Goal: Information Seeking & Learning: Check status

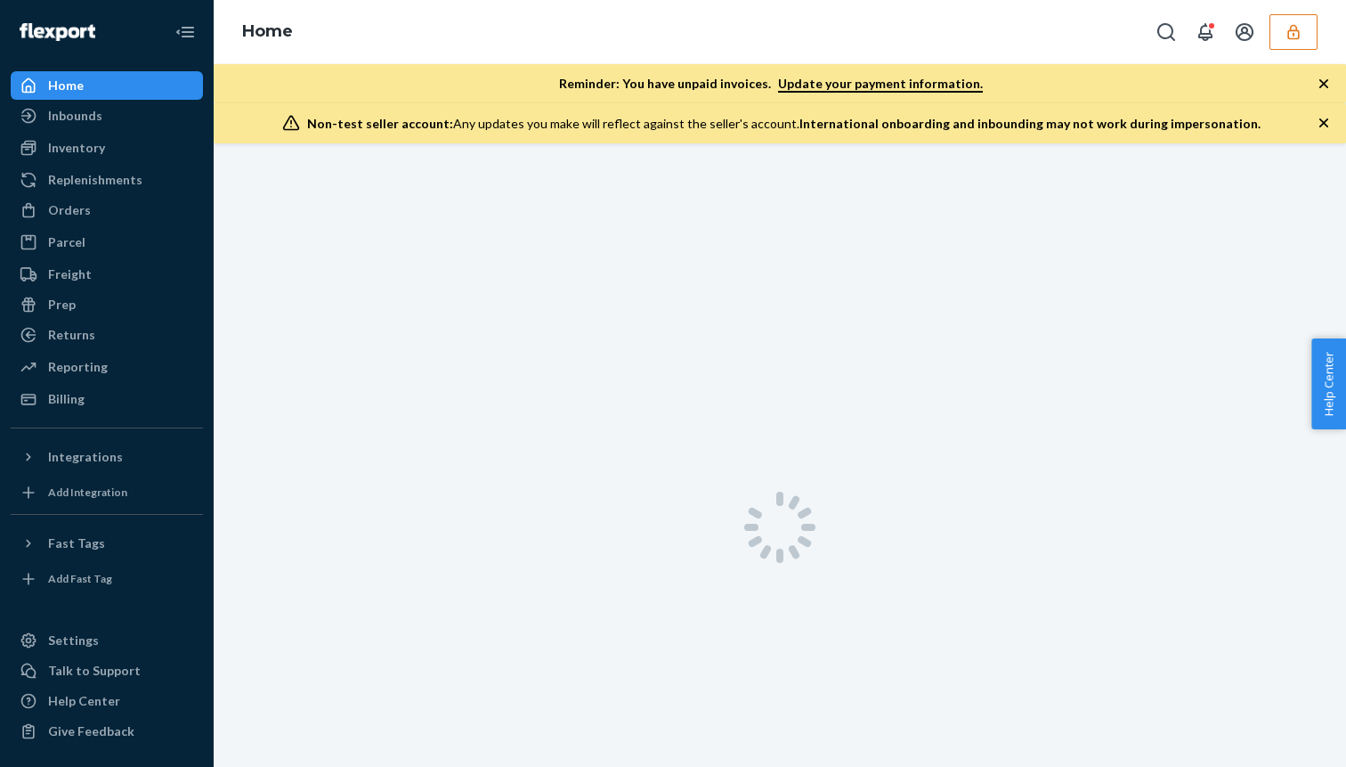
click at [104, 146] on div "Inventory" at bounding box center [106, 147] width 189 height 25
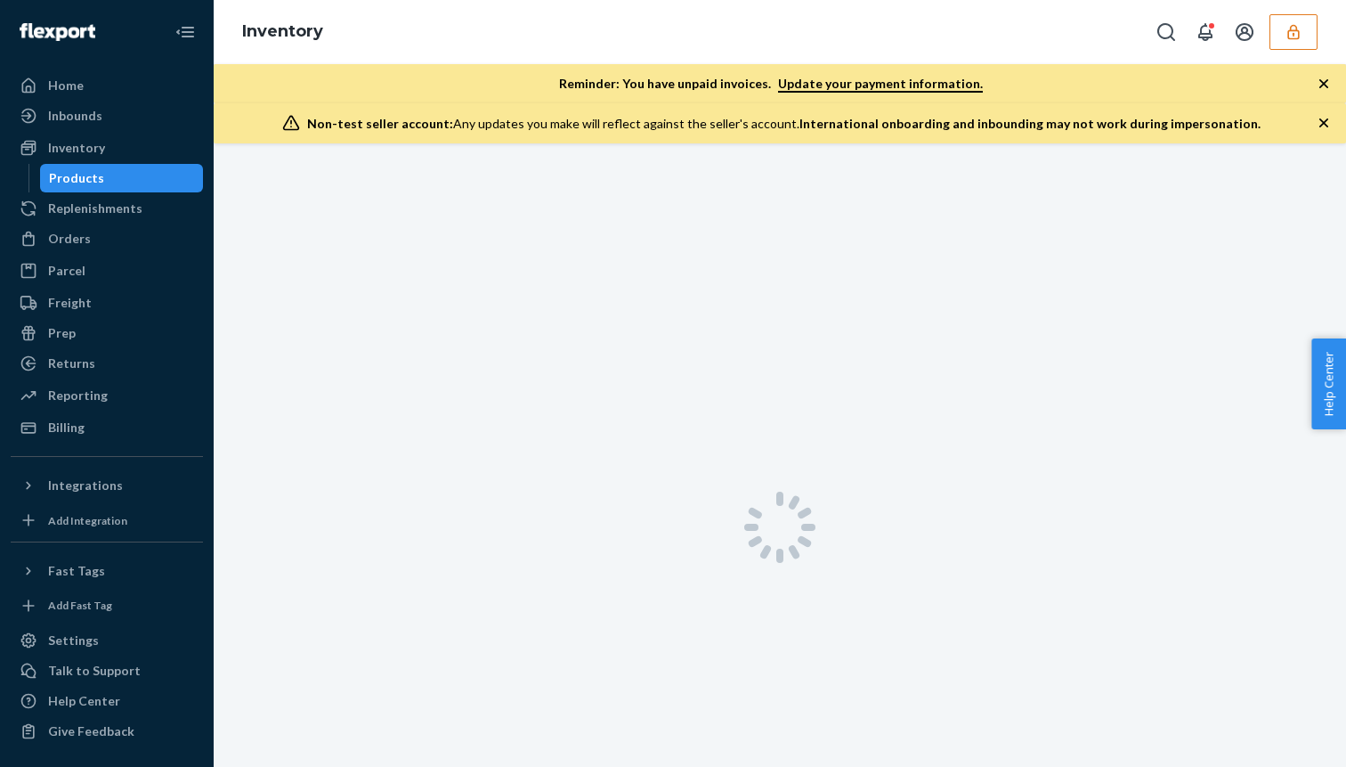
click at [1272, 30] on button "button" at bounding box center [1294, 32] width 48 height 36
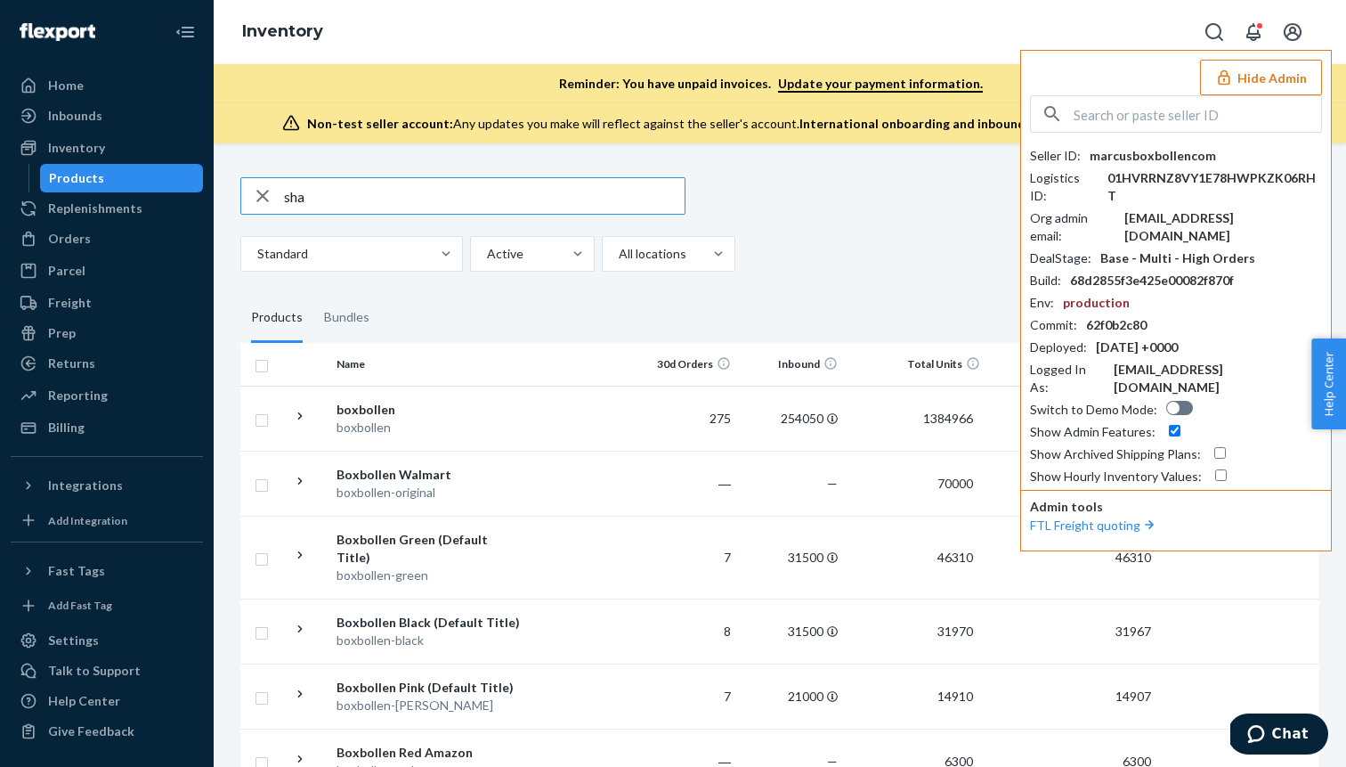
type input "sha"
click at [1232, 109] on input "text" at bounding box center [1198, 114] width 248 height 36
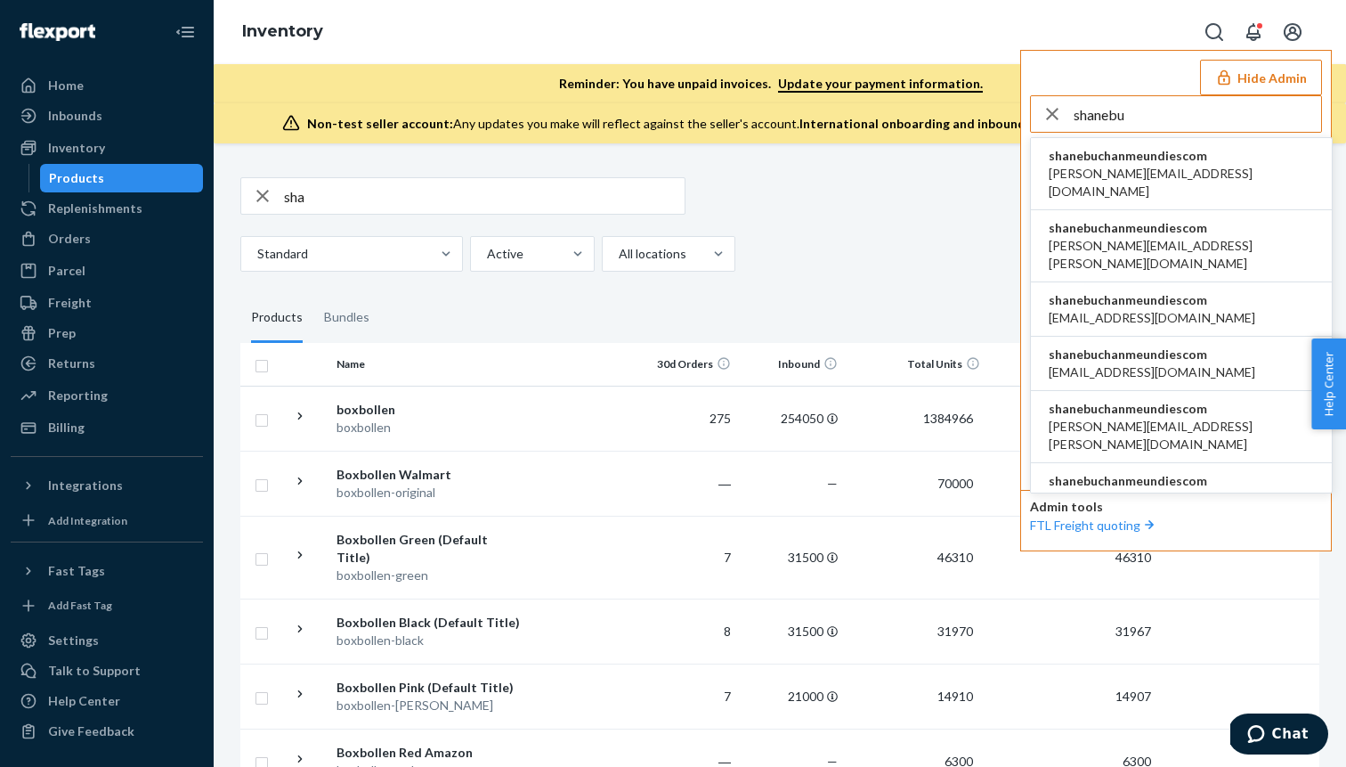
type input "shanebu"
click at [1176, 165] on span "aaronjhon.ygay@awesomecx.com" at bounding box center [1181, 183] width 265 height 36
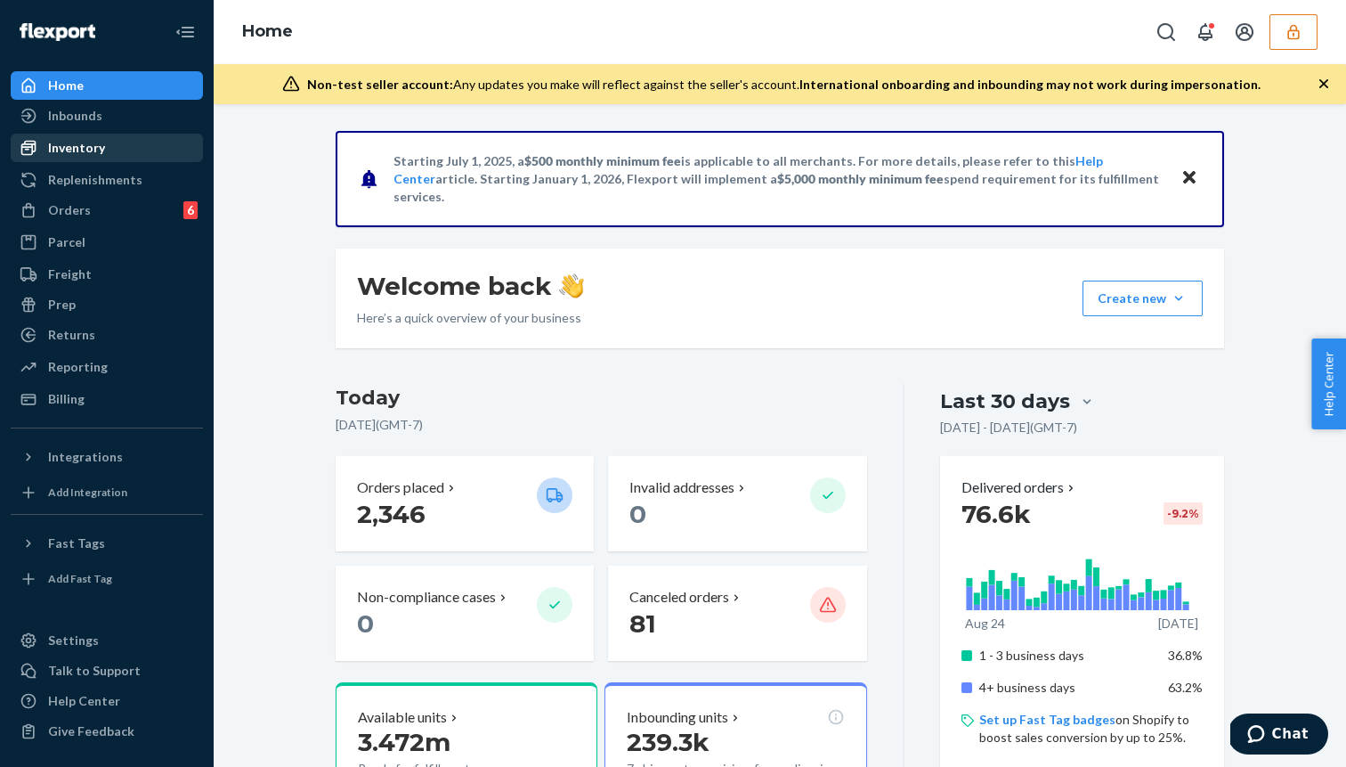
click at [134, 155] on div "Inventory" at bounding box center [106, 147] width 189 height 25
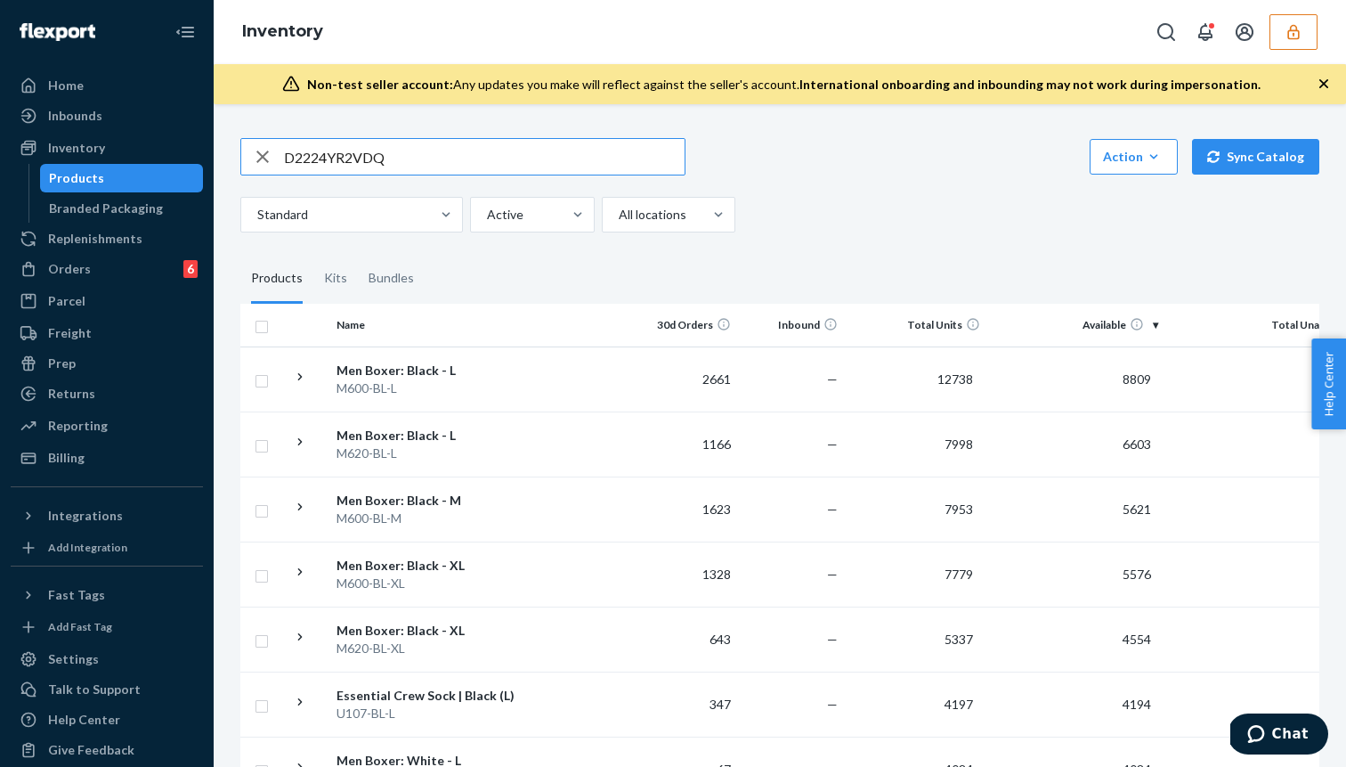
type input "D2224YR2VDQ"
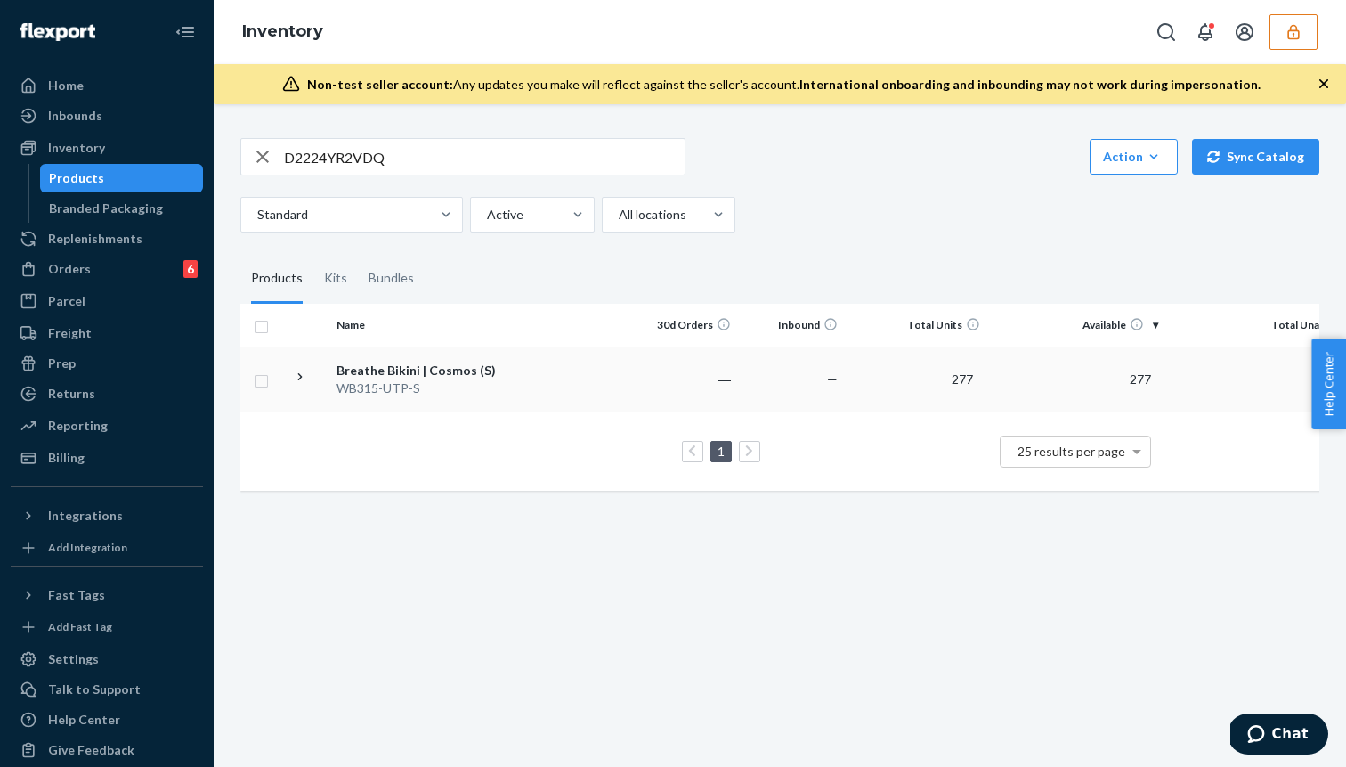
click at [451, 373] on div "Breathe Bikini | Cosmos (S)" at bounding box center [430, 371] width 186 height 18
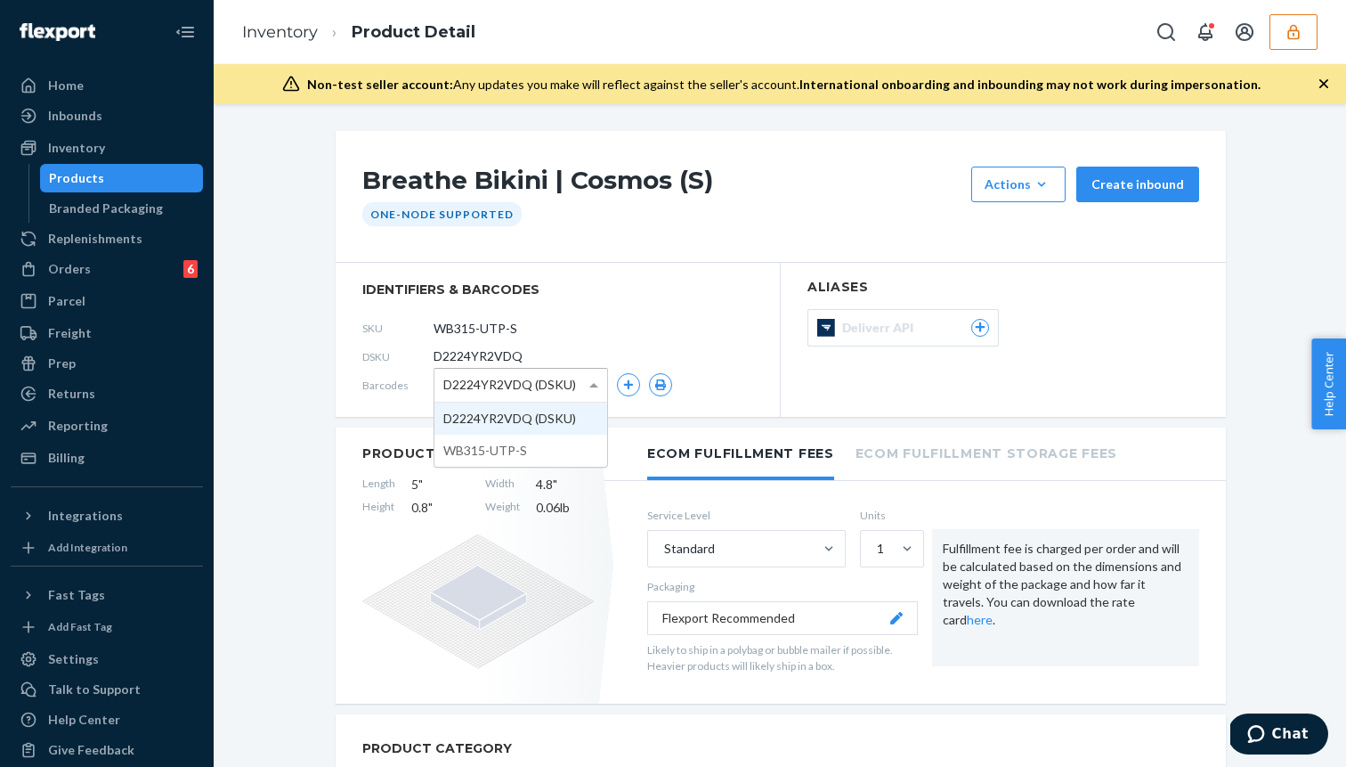
click at [500, 387] on span "D2224YR2VDQ (DSKU)" at bounding box center [509, 385] width 133 height 30
click at [300, 51] on ol "Inventory Product Detail" at bounding box center [359, 32] width 262 height 53
click at [300, 45] on ol "Inventory Product Detail" at bounding box center [359, 32] width 262 height 53
click at [295, 37] on link "Inventory" at bounding box center [280, 32] width 76 height 20
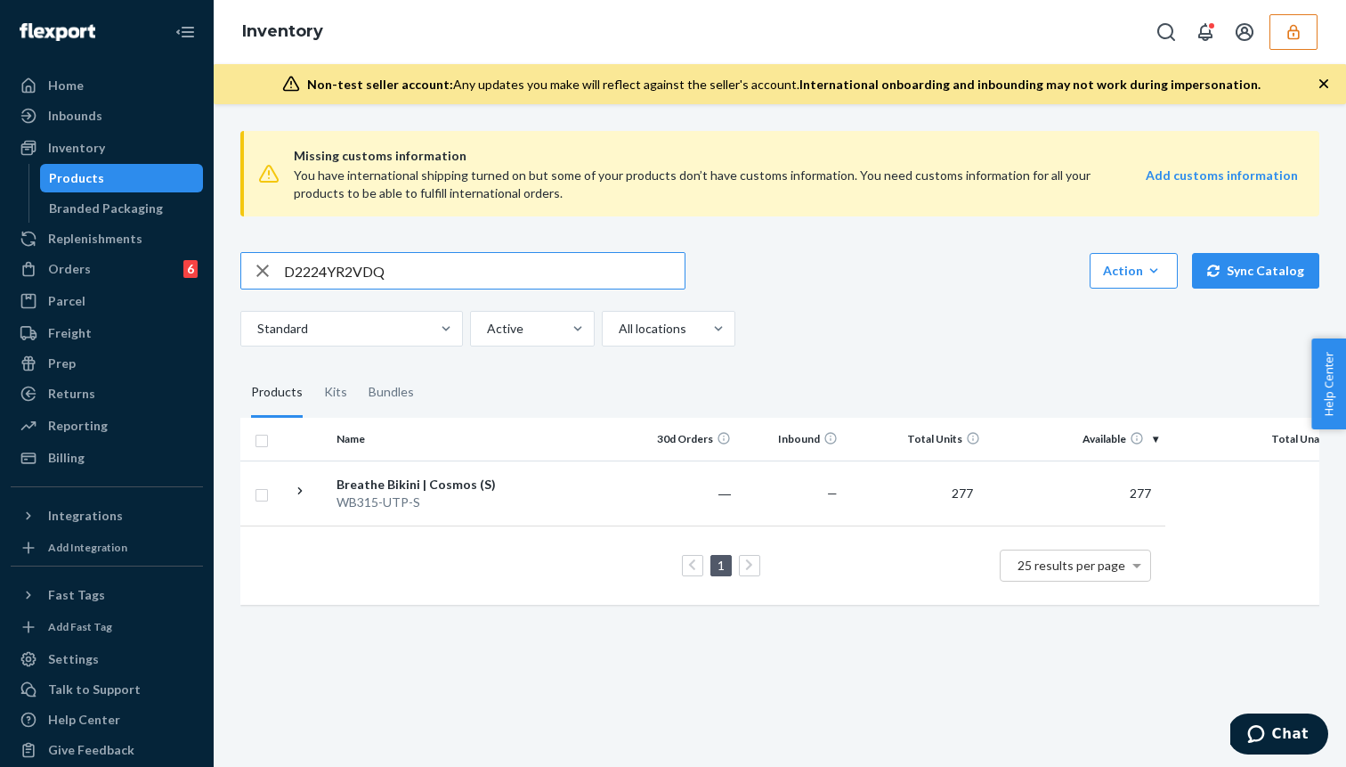
click at [354, 272] on input "D2224YR2VDQ" at bounding box center [484, 271] width 401 height 36
paste input "ZYDKXWHCV8"
type input "DZYDKXWHCV8"
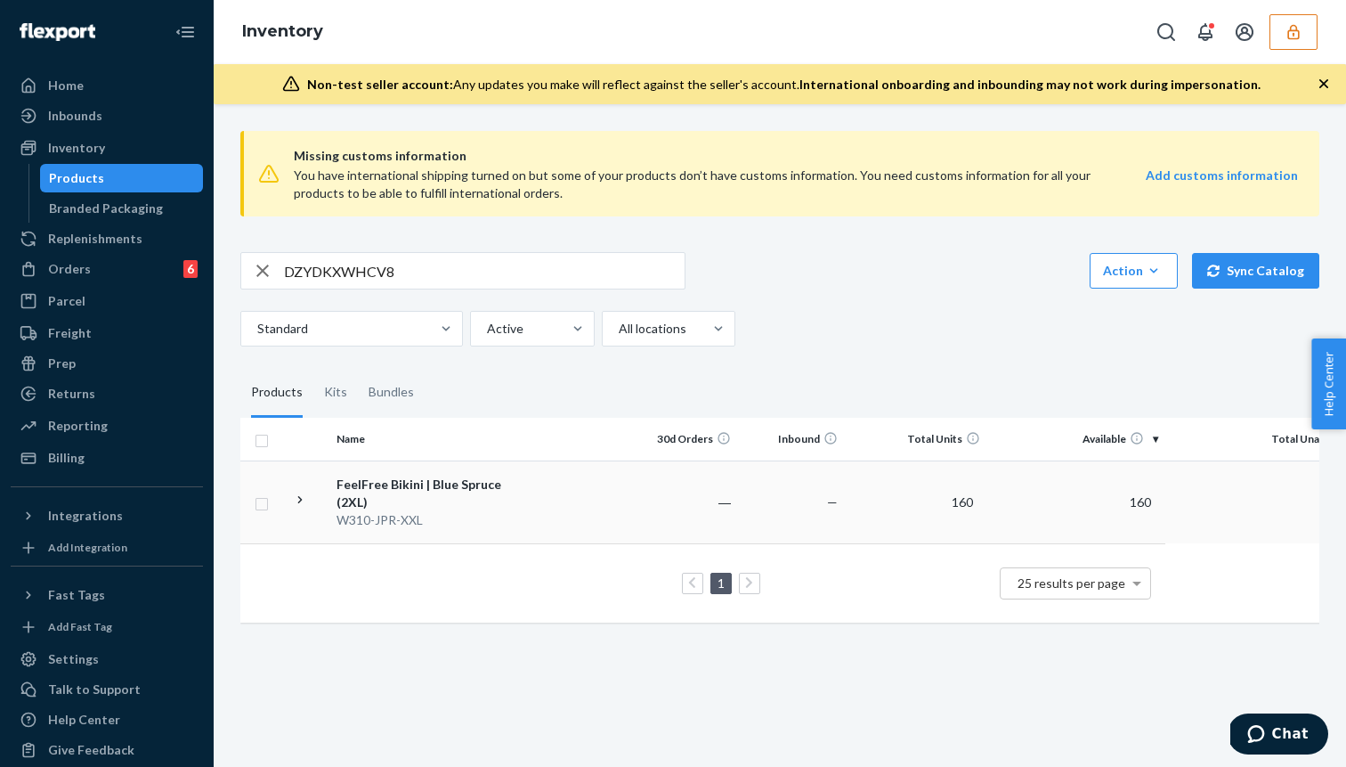
click at [421, 499] on div "FeelFree Bikini | Blue Spruce (2XL)" at bounding box center [430, 494] width 186 height 36
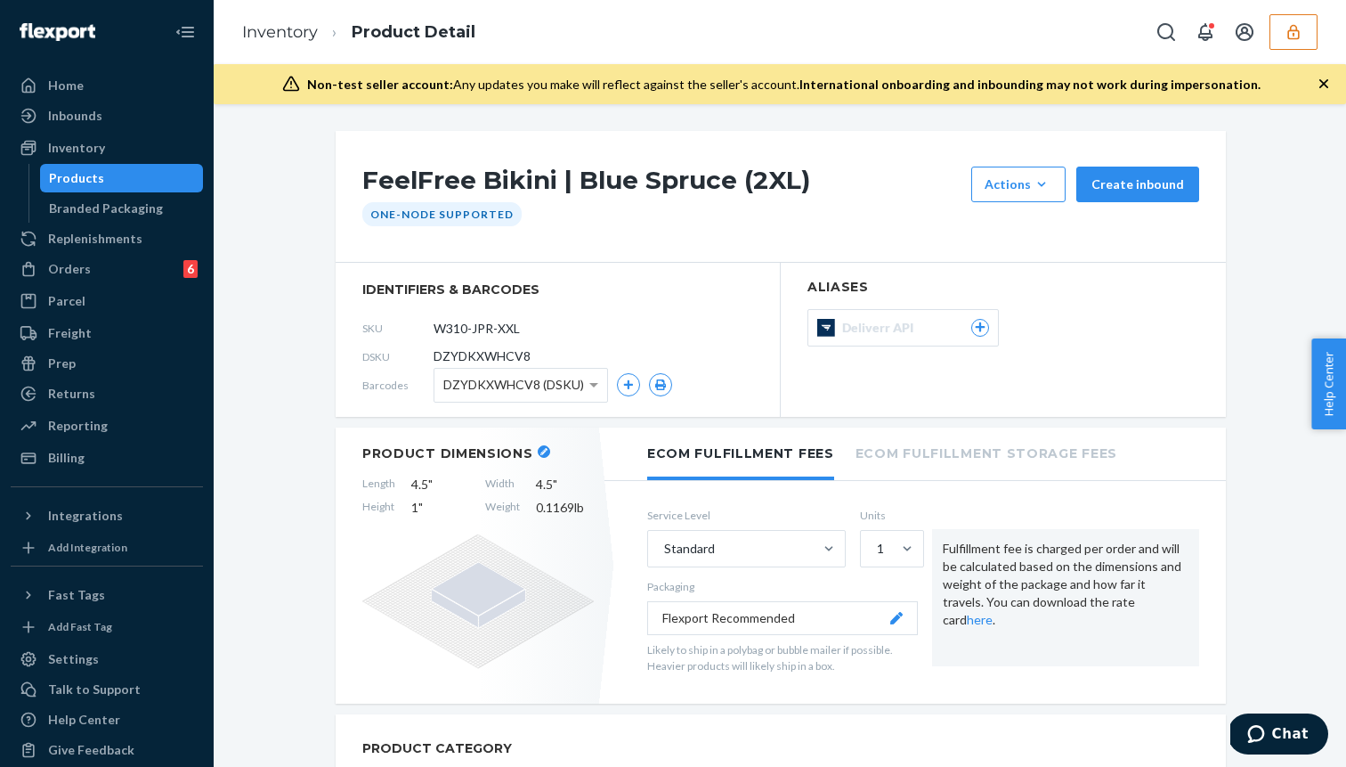
click at [507, 396] on span "DZYDKXWHCV8 (DSKU)" at bounding box center [513, 385] width 141 height 30
click at [483, 386] on span "DZYDKXWHCV8 (DSKU)" at bounding box center [513, 385] width 141 height 30
